Goal: Submit feedback/report problem

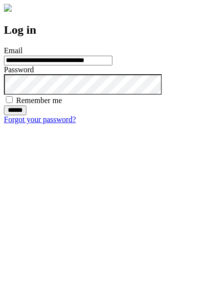
type input "**********"
click at [26, 115] on input "******" at bounding box center [15, 111] width 22 height 10
